Goal: Find contact information: Find contact information

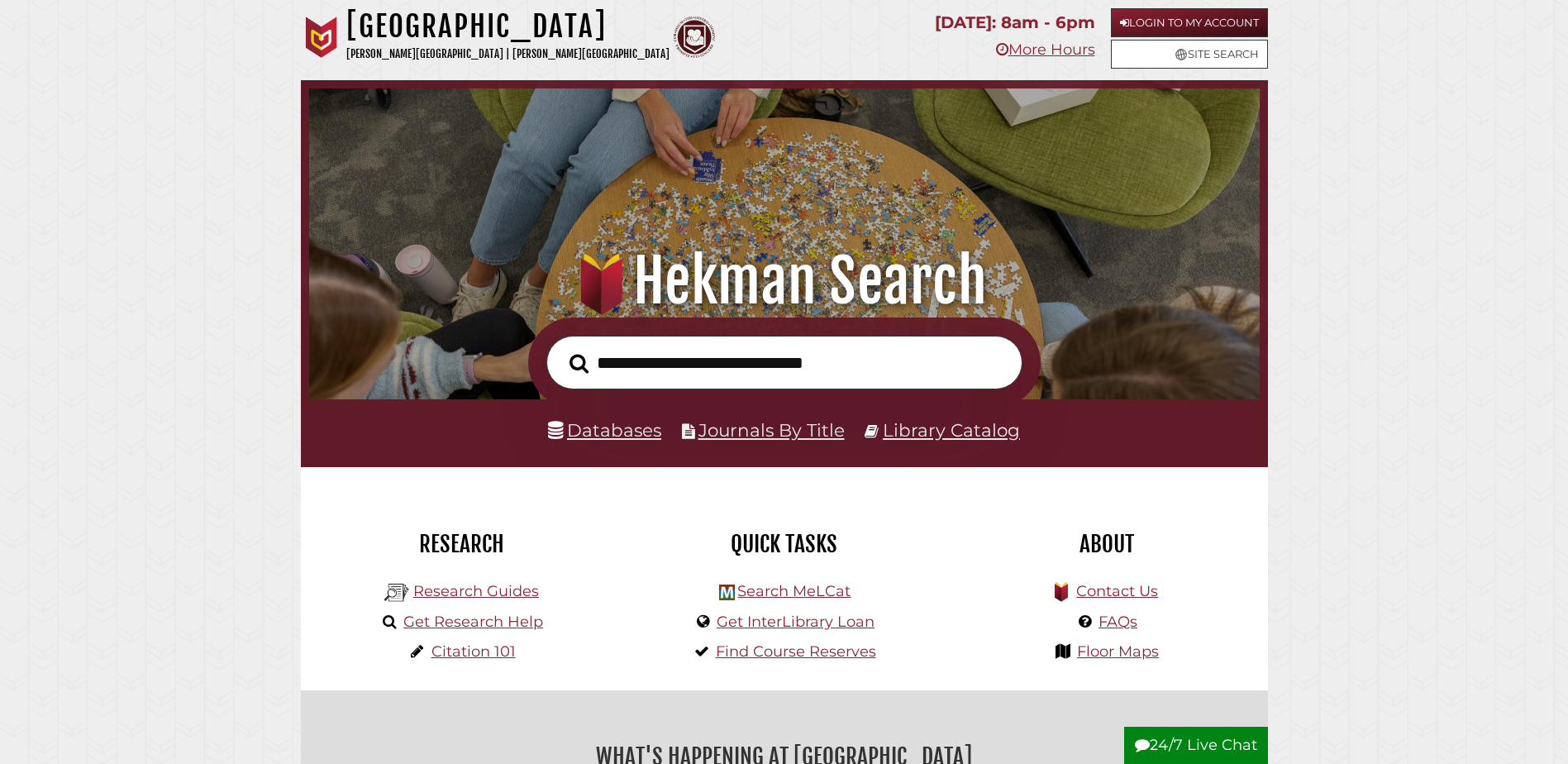
scroll to position [314, 942]
click at [1113, 594] on link "Contact Us" at bounding box center [1117, 592] width 82 height 19
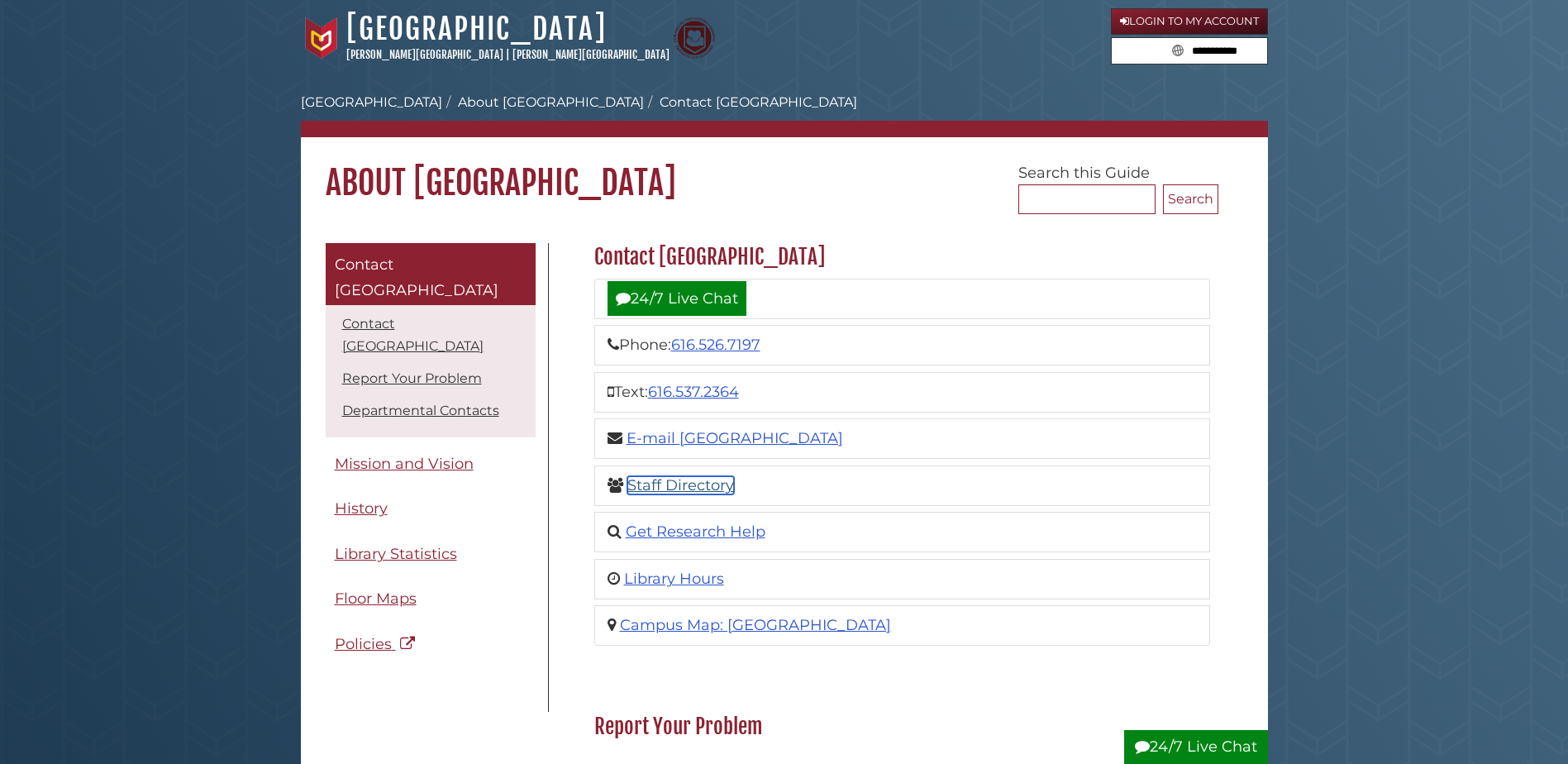
click at [712, 488] on link "Staff Directory" at bounding box center [681, 485] width 106 height 19
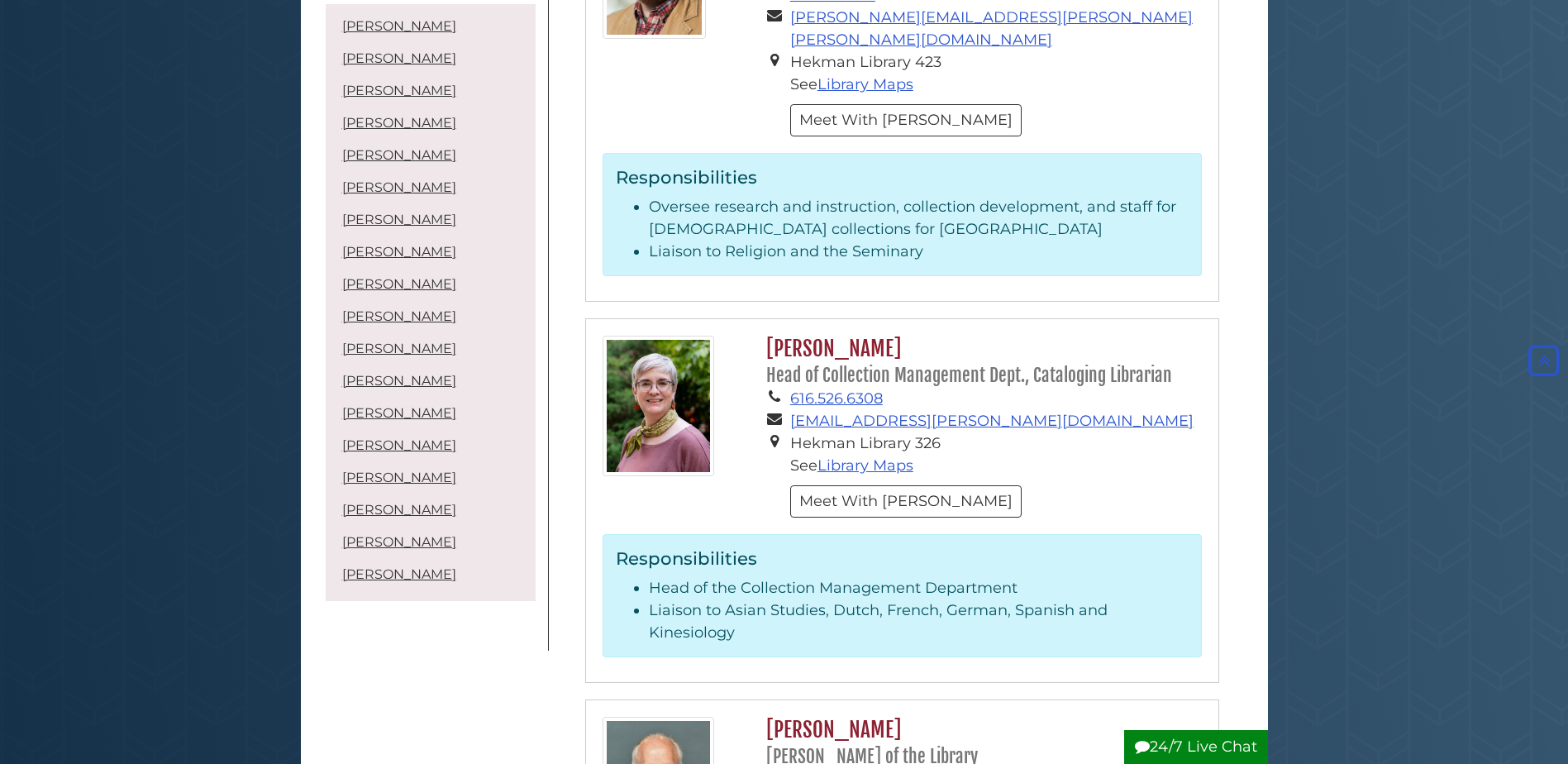
scroll to position [4010, 0]
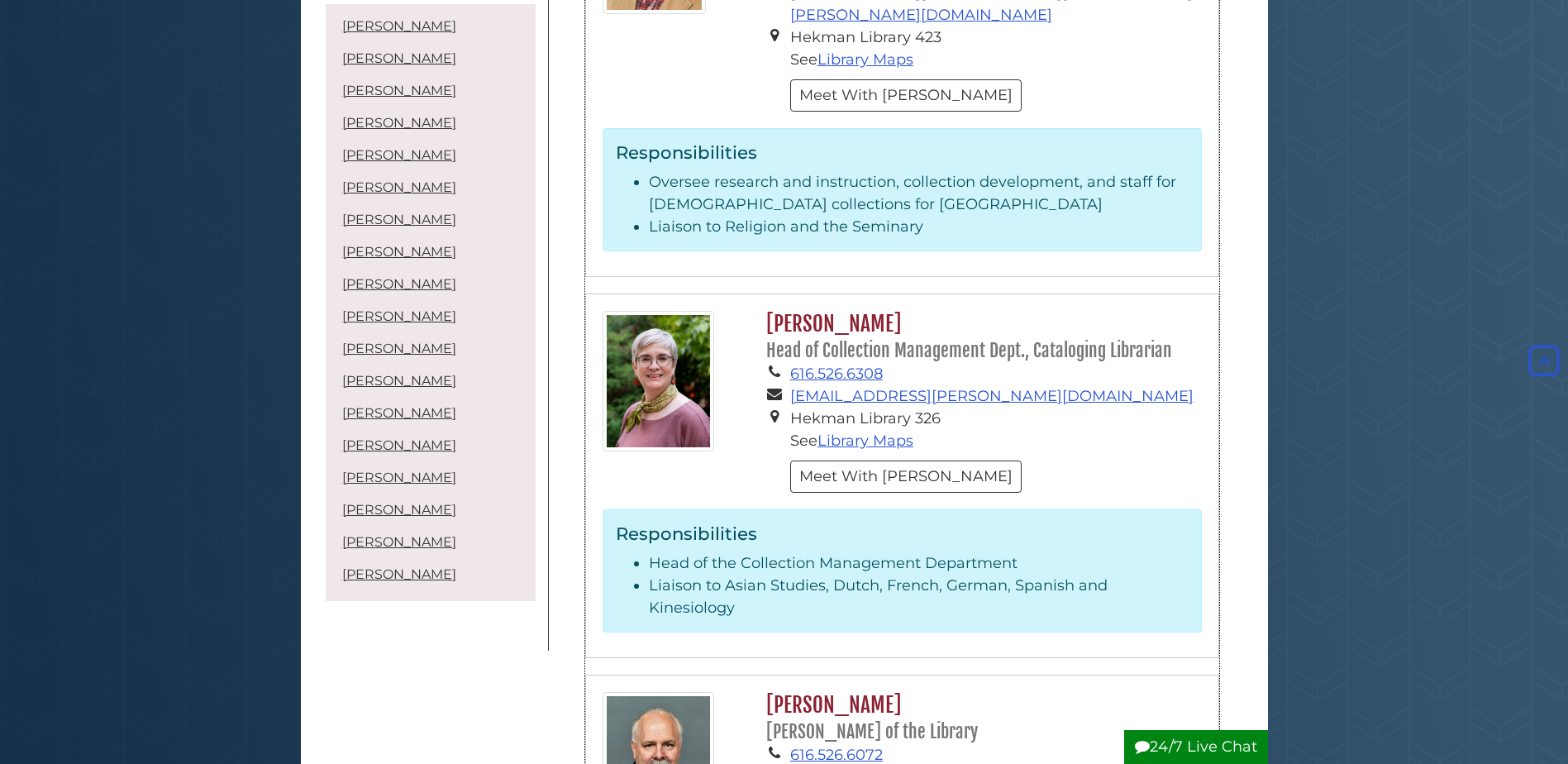
drag, startPoint x: 1004, startPoint y: 548, endPoint x: 781, endPoint y: 553, distance: 223.1
drag, startPoint x: 781, startPoint y: 553, endPoint x: 856, endPoint y: 550, distance: 75.1
copy li "[PERSON_NAME][EMAIL_ADDRESS][PERSON_NAME][PERSON_NAME][DOMAIN_NAME]"
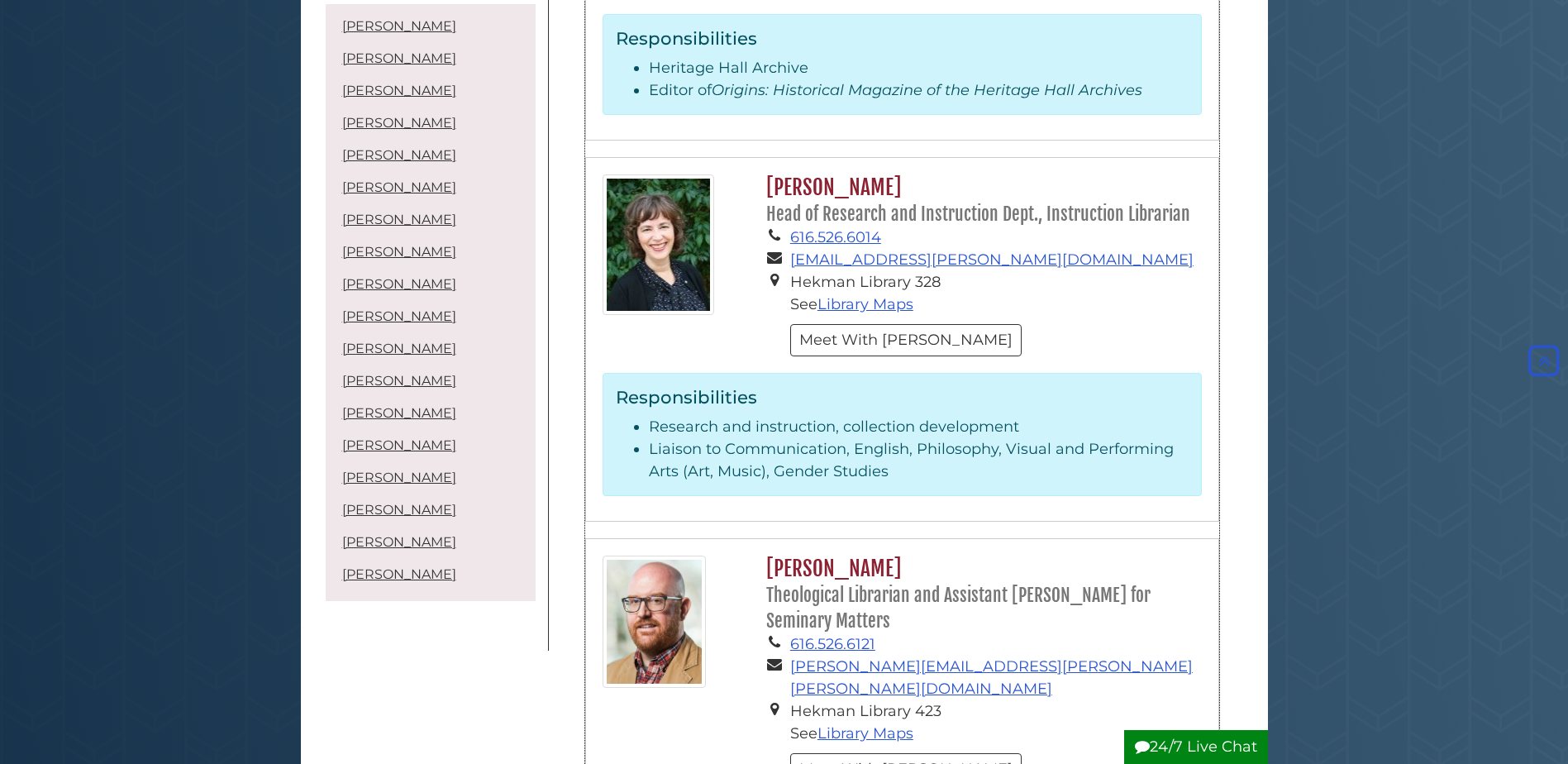
scroll to position [0, 0]
